Goal: Task Accomplishment & Management: Manage account settings

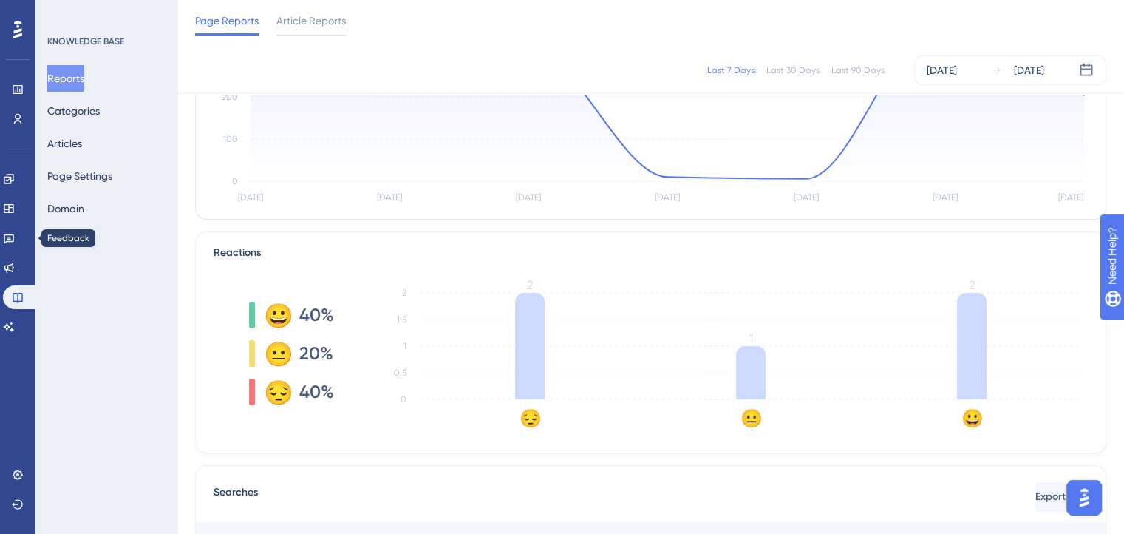
scroll to position [222, 0]
click at [13, 180] on icon at bounding box center [9, 179] width 10 height 10
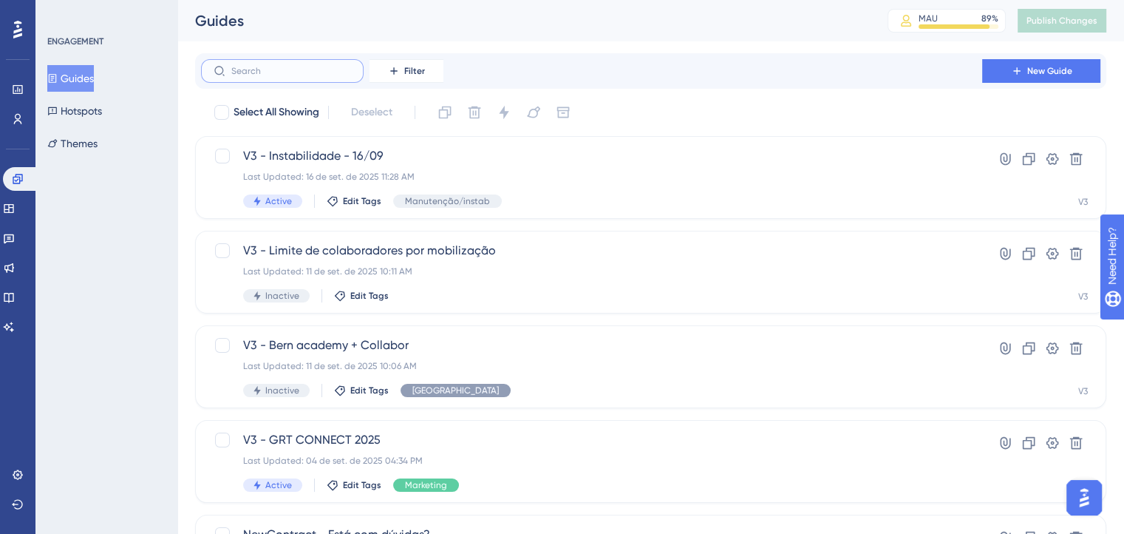
click at [282, 72] on input "text" at bounding box center [291, 71] width 120 height 10
click at [408, 69] on span "Filter" at bounding box center [414, 71] width 21 height 12
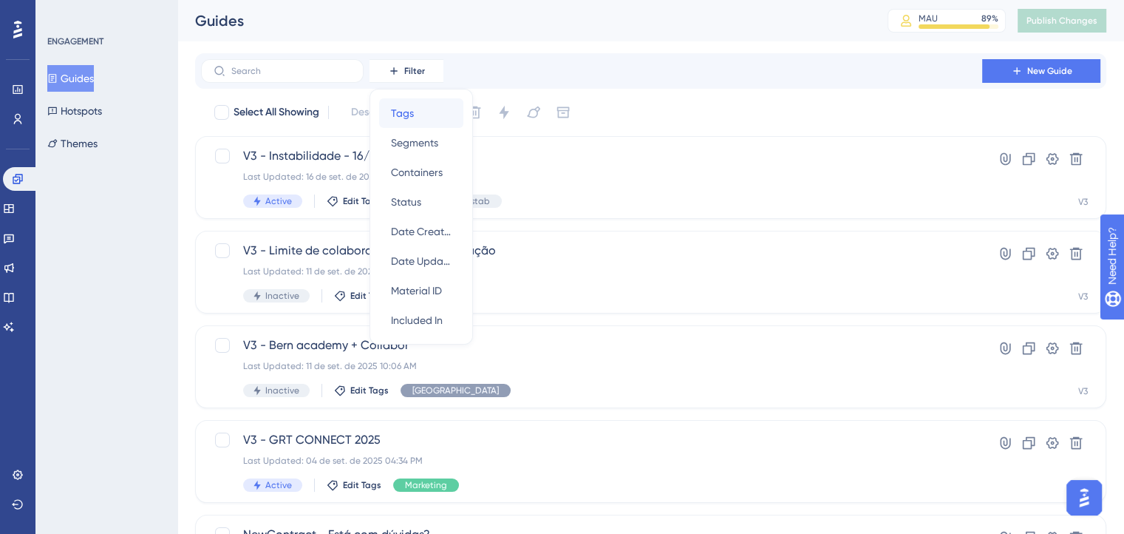
click at [420, 126] on div "Tags Tags" at bounding box center [421, 113] width 61 height 30
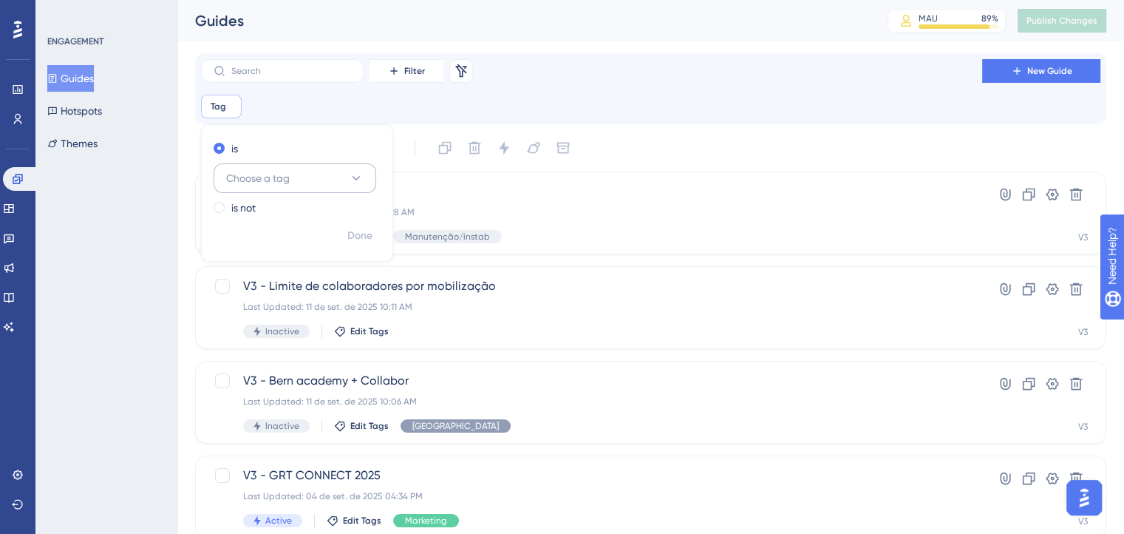
click at [331, 175] on button "Choose a tag" at bounding box center [295, 178] width 163 height 30
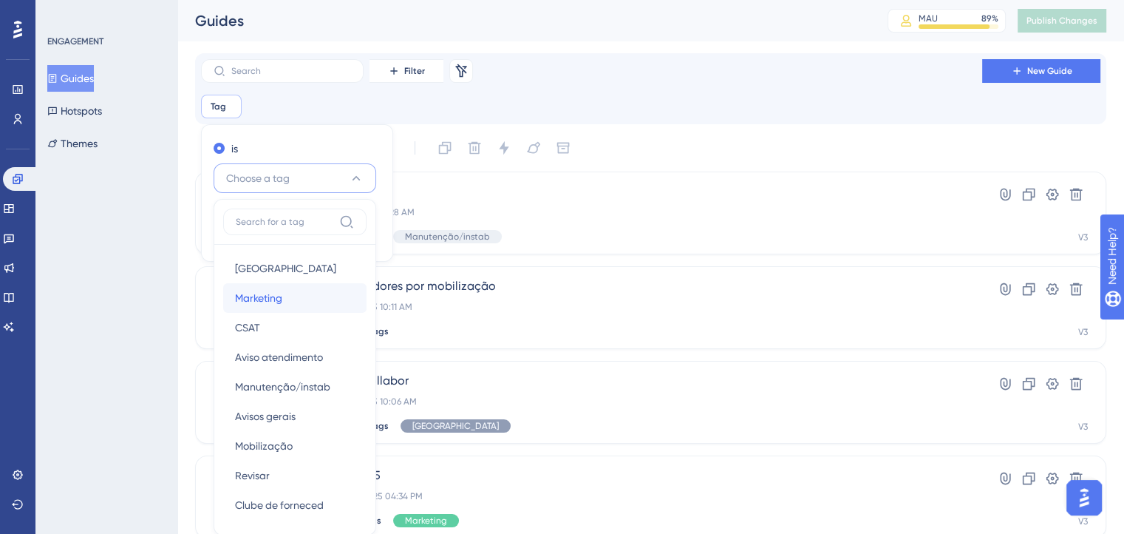
click at [293, 299] on div "Marketing Marketing" at bounding box center [295, 298] width 120 height 30
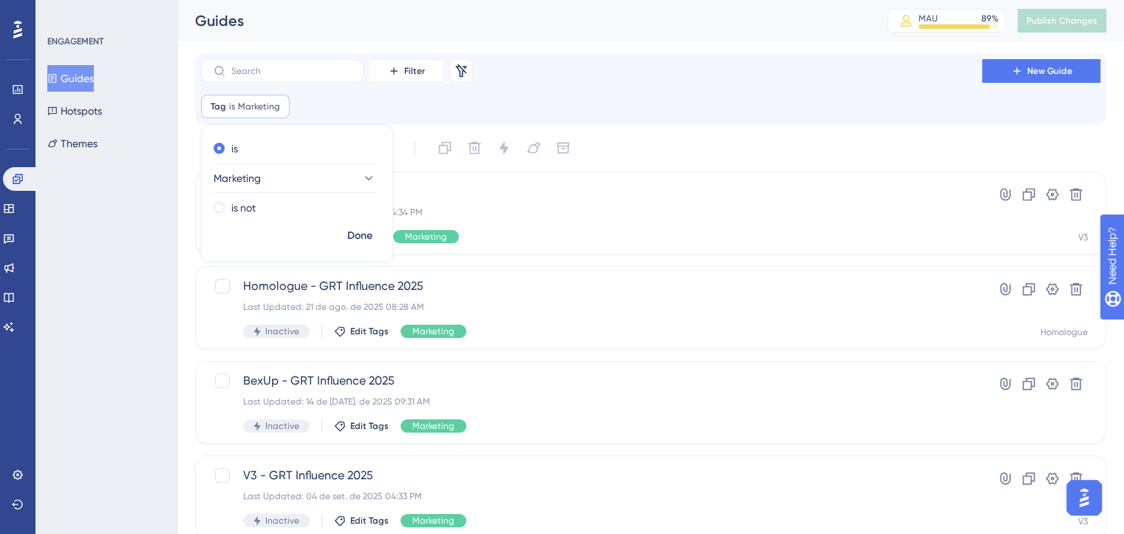
click at [123, 304] on div "ENGAGEMENT Guides Hotspots Themes" at bounding box center [106, 267] width 142 height 534
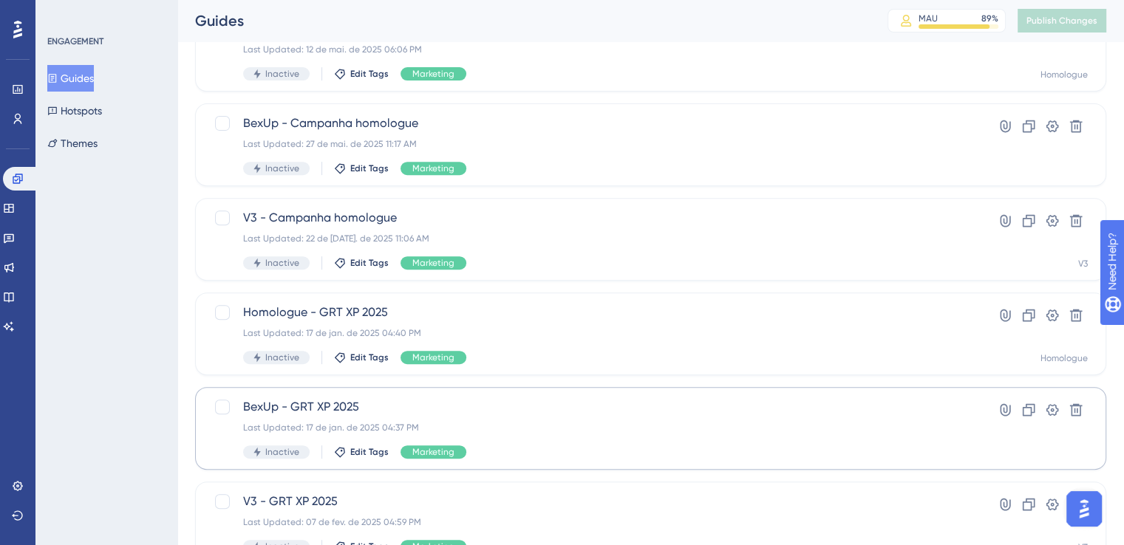
scroll to position [563, 0]
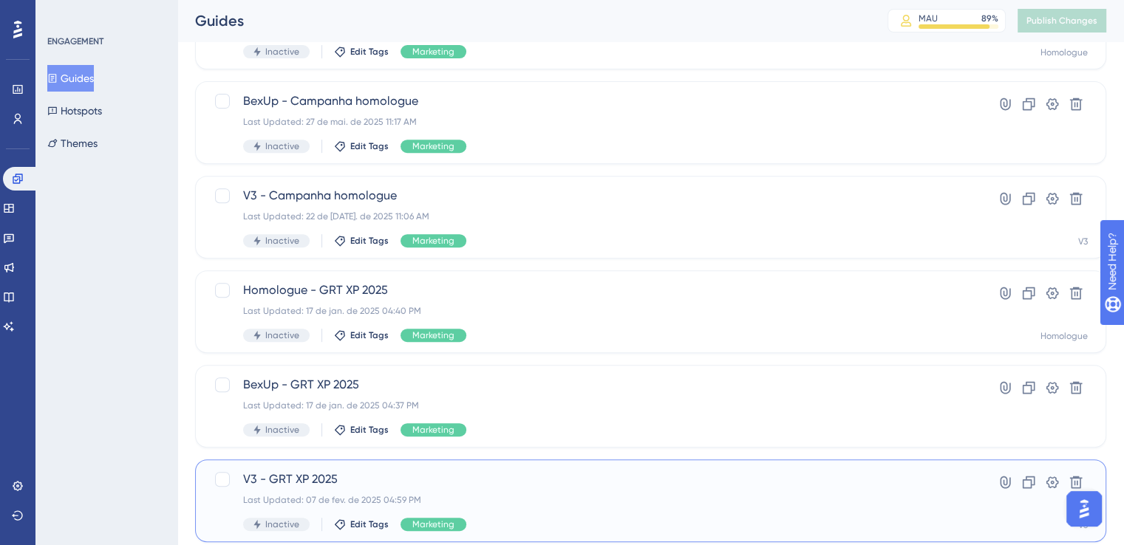
click at [290, 473] on span "V3 - GRT XP 2025" at bounding box center [591, 480] width 697 height 18
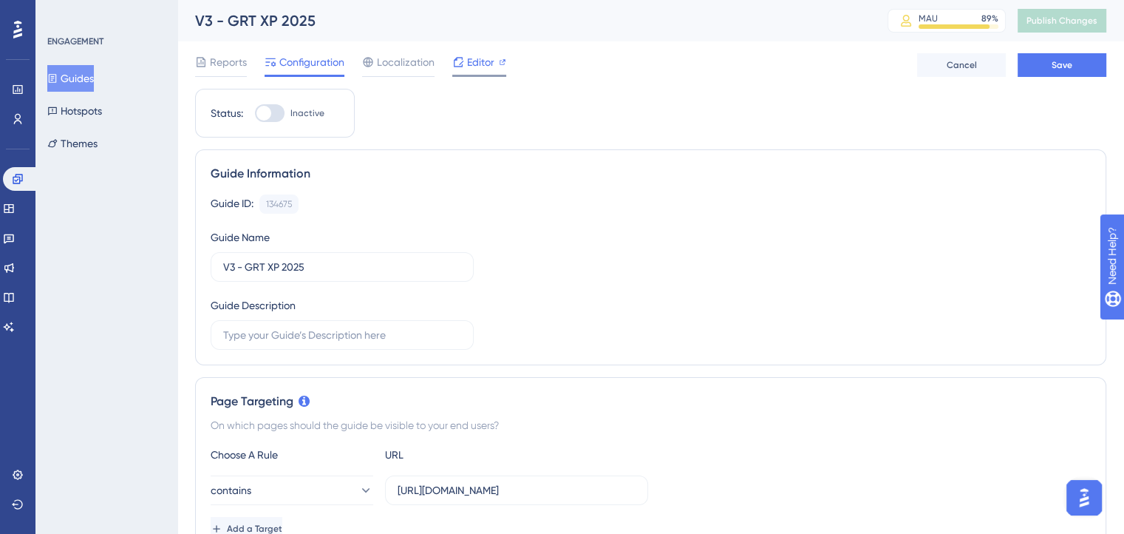
click at [476, 64] on span "Editor" at bounding box center [480, 62] width 27 height 18
click at [13, 293] on icon at bounding box center [9, 298] width 10 height 10
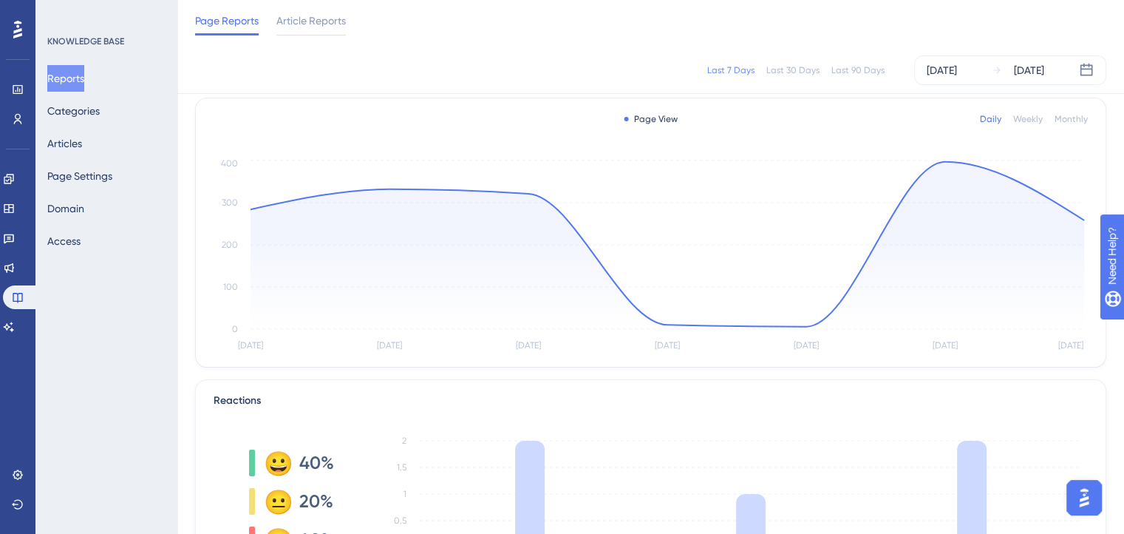
scroll to position [74, 0]
click at [1059, 222] on icon at bounding box center [668, 245] width 834 height 167
click at [800, 73] on div "Last 30 Days" at bounding box center [792, 70] width 53 height 12
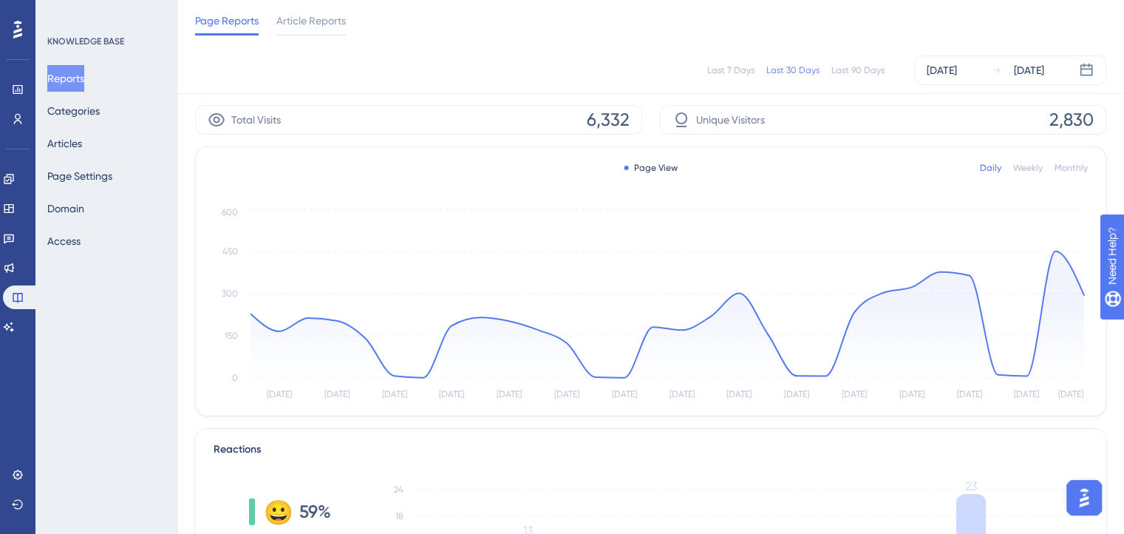
scroll to position [0, 0]
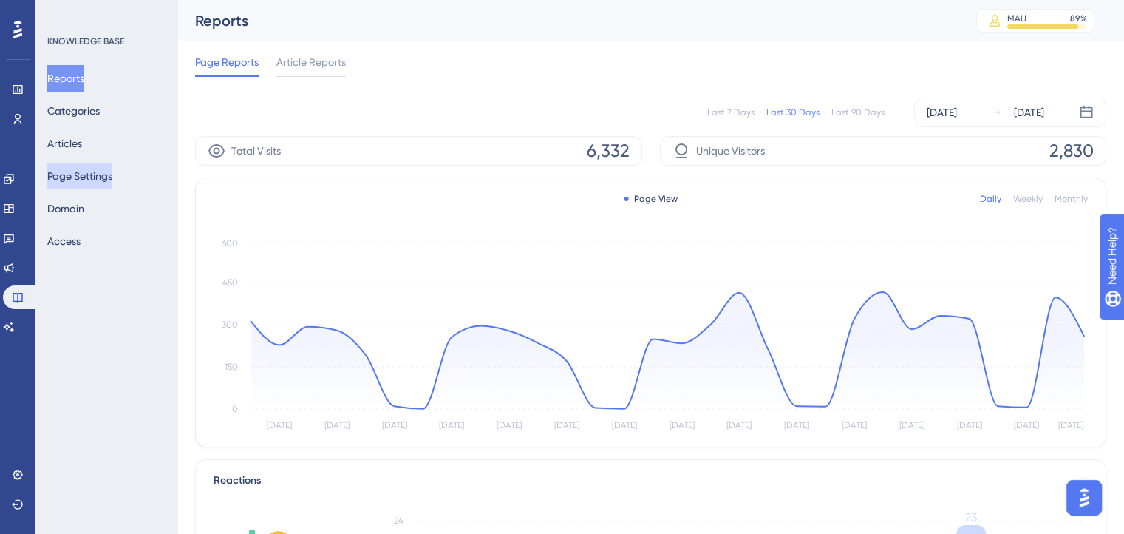
click at [80, 180] on button "Page Settings" at bounding box center [79, 176] width 65 height 27
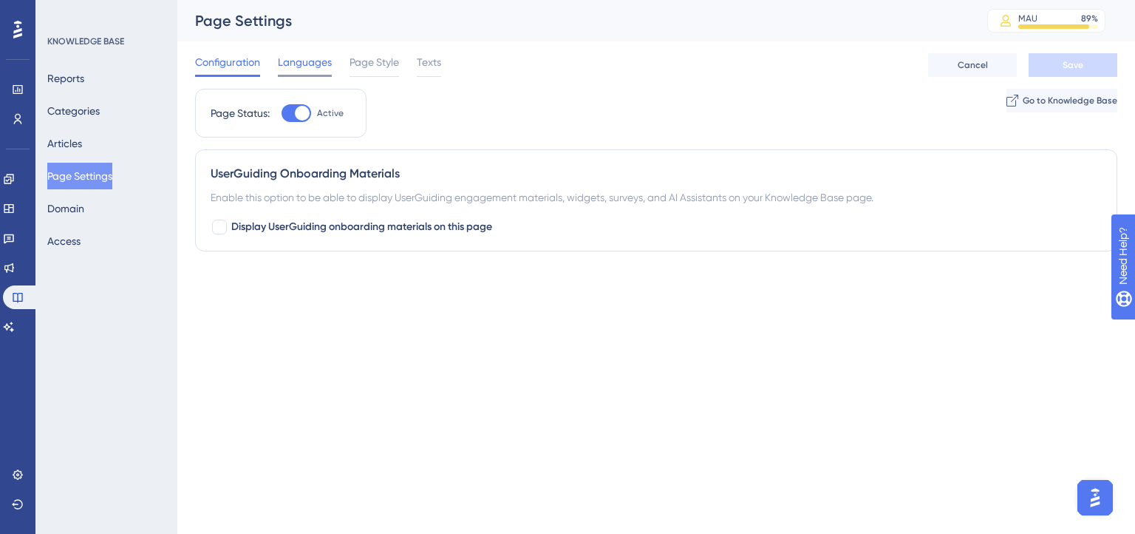
click at [294, 64] on span "Languages" at bounding box center [305, 62] width 54 height 18
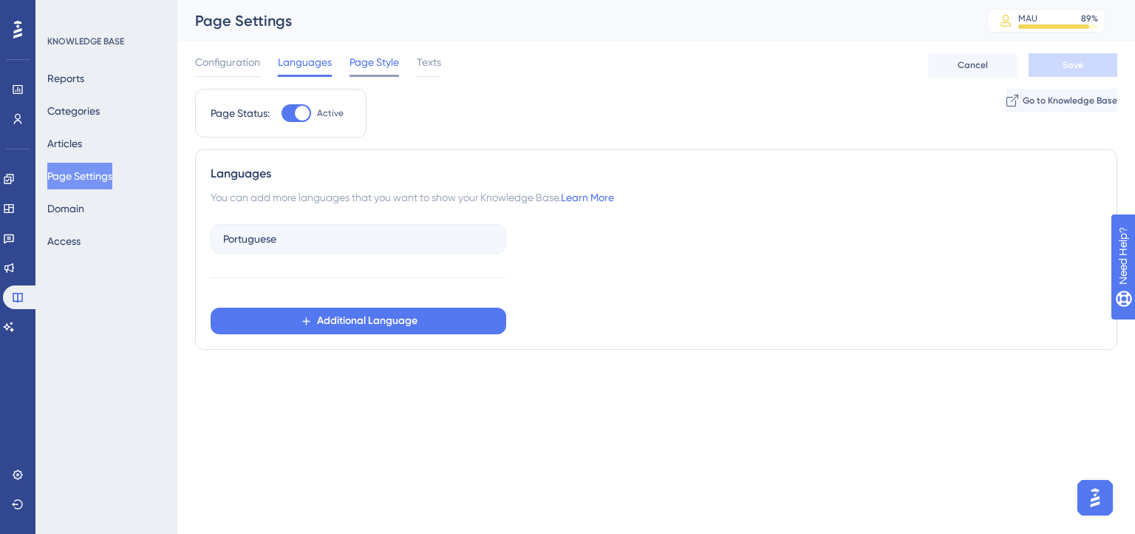
click at [367, 58] on span "Page Style" at bounding box center [375, 62] width 50 height 18
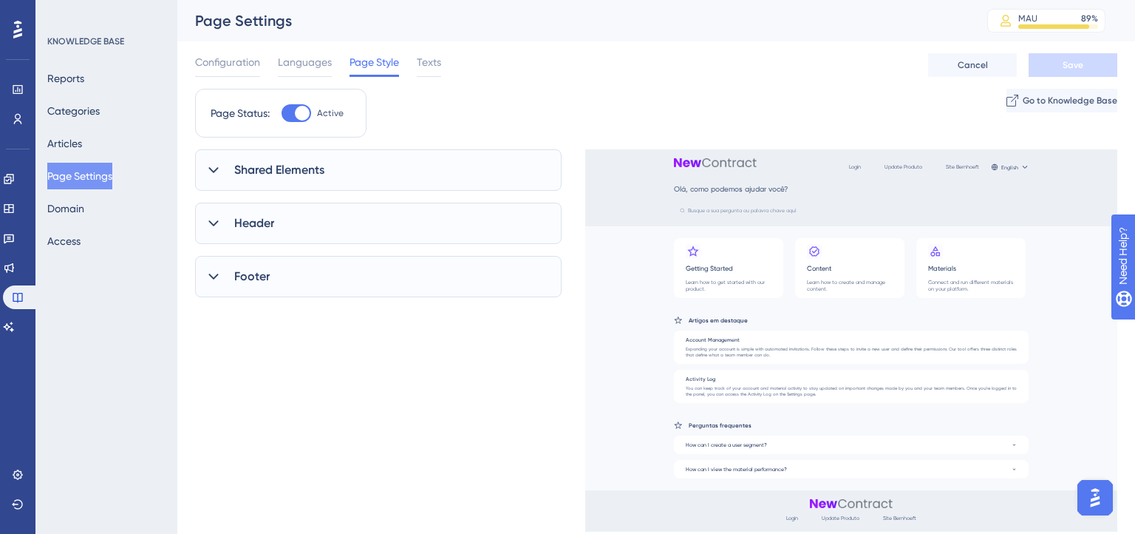
click at [331, 185] on div "Shared Elements" at bounding box center [378, 169] width 367 height 41
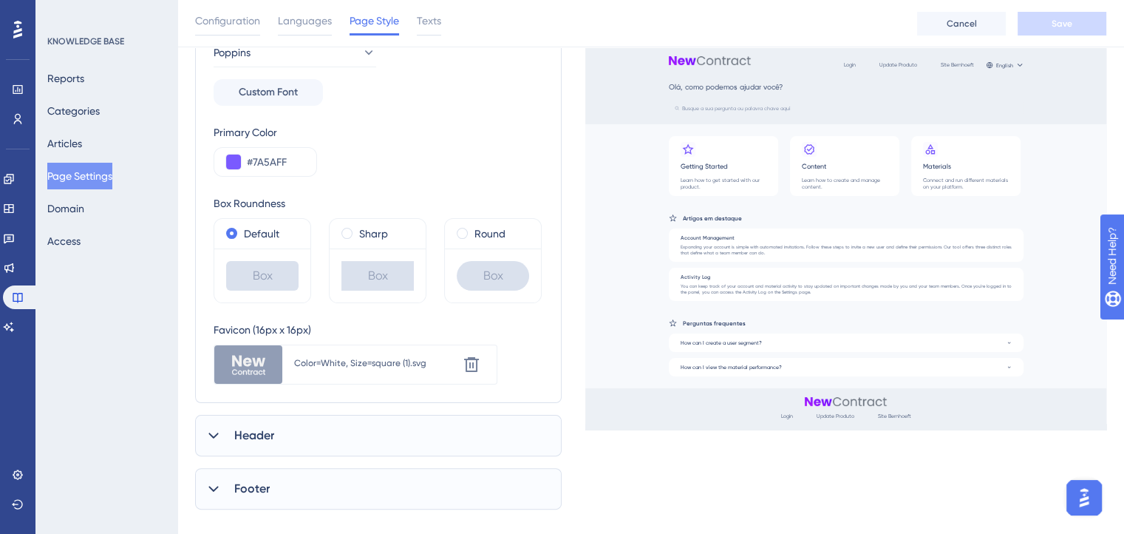
scroll to position [269, 0]
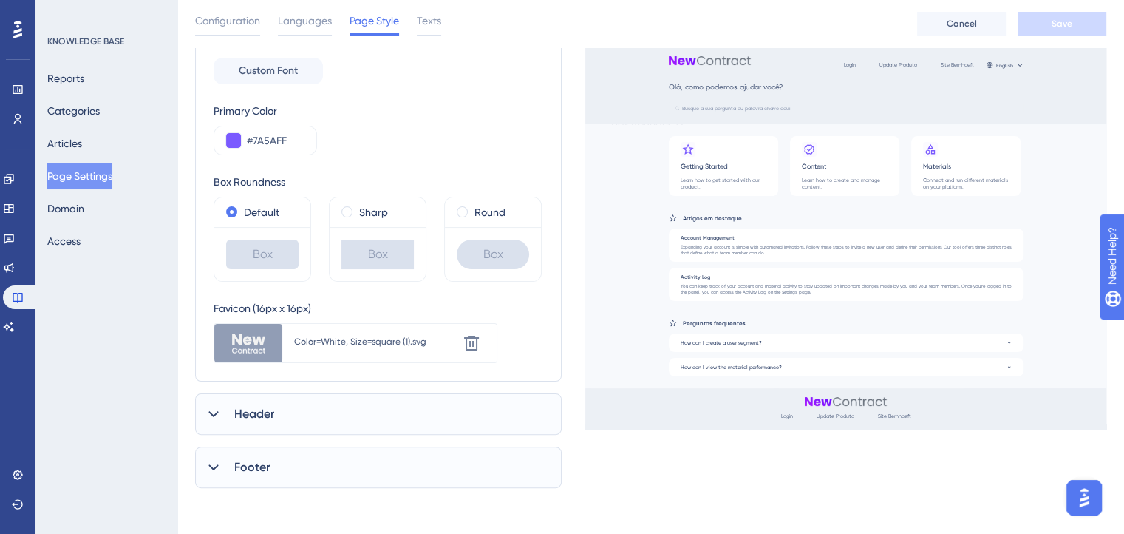
click at [374, 429] on div "Header" at bounding box center [378, 413] width 367 height 41
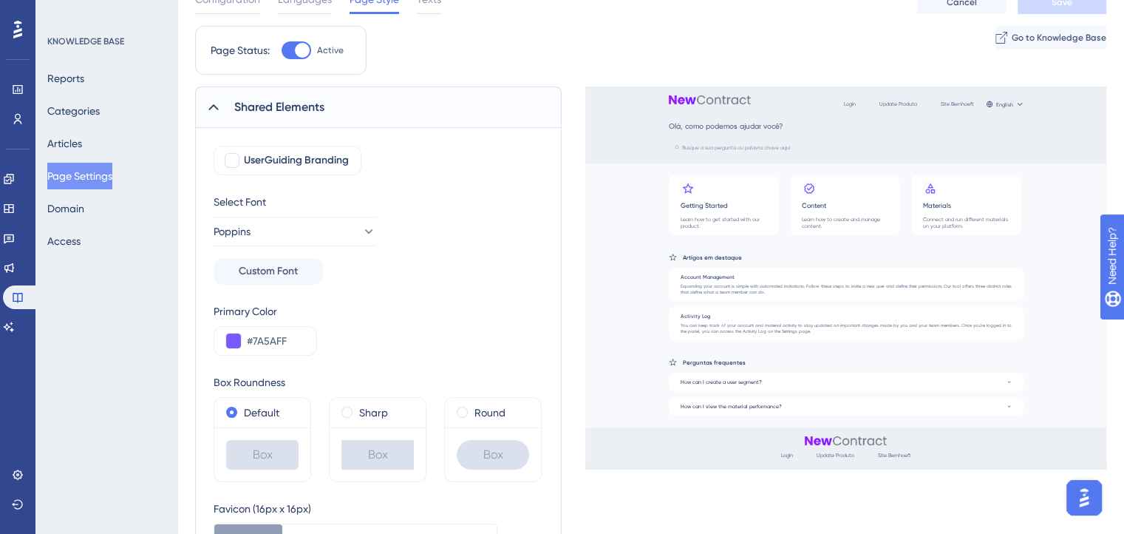
scroll to position [0, 0]
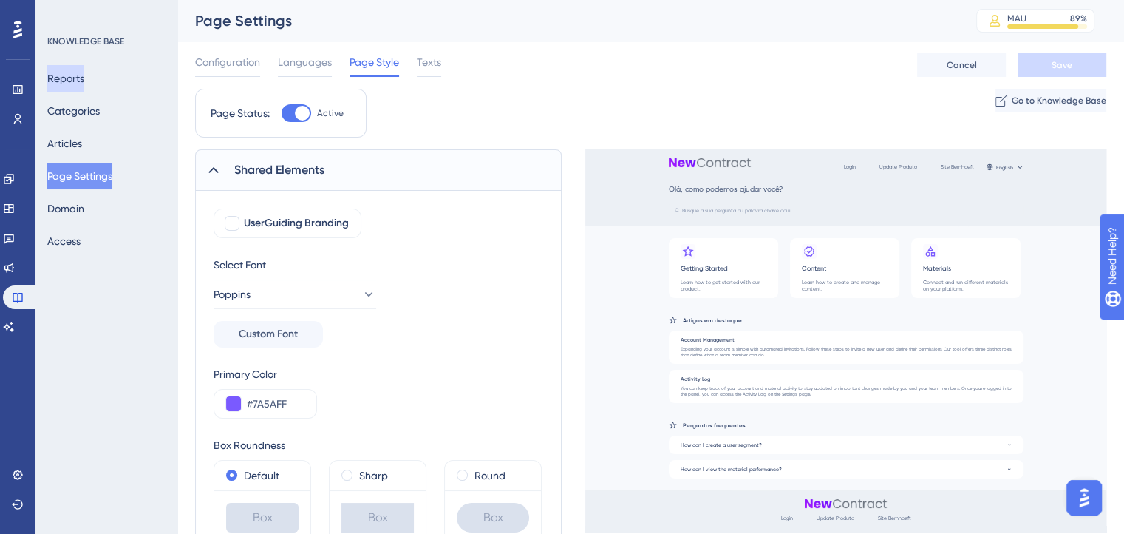
click at [84, 75] on button "Reports" at bounding box center [65, 78] width 37 height 27
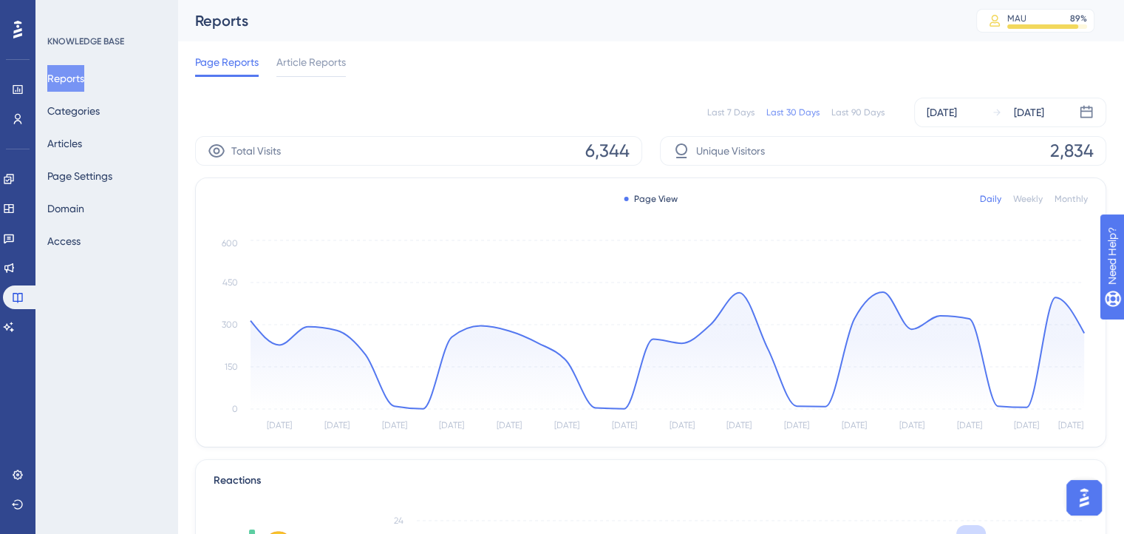
click at [719, 113] on div "Last 7 Days" at bounding box center [730, 112] width 47 height 12
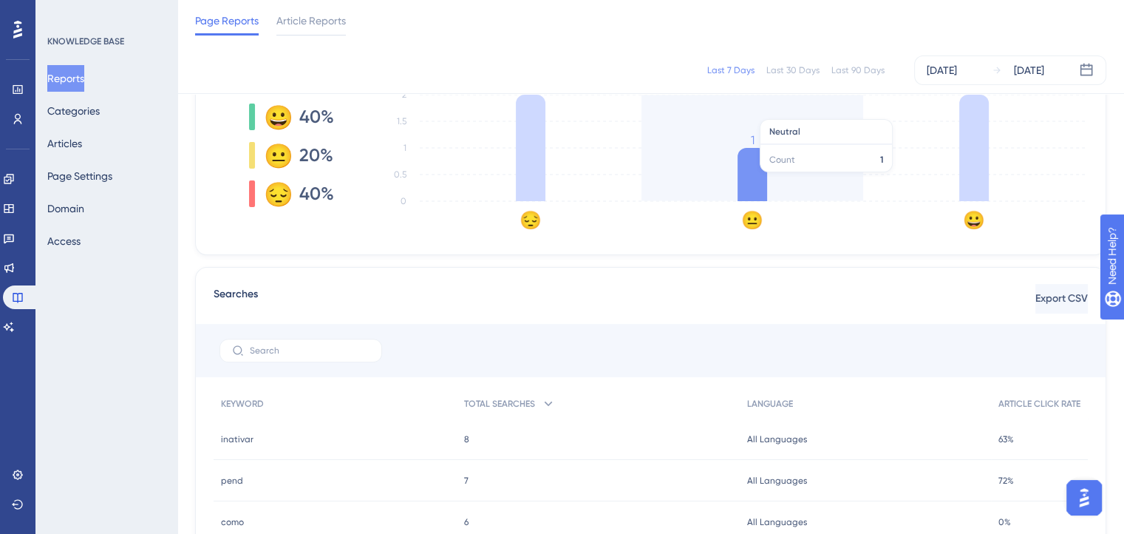
scroll to position [517, 0]
